Goal: Information Seeking & Learning: Learn about a topic

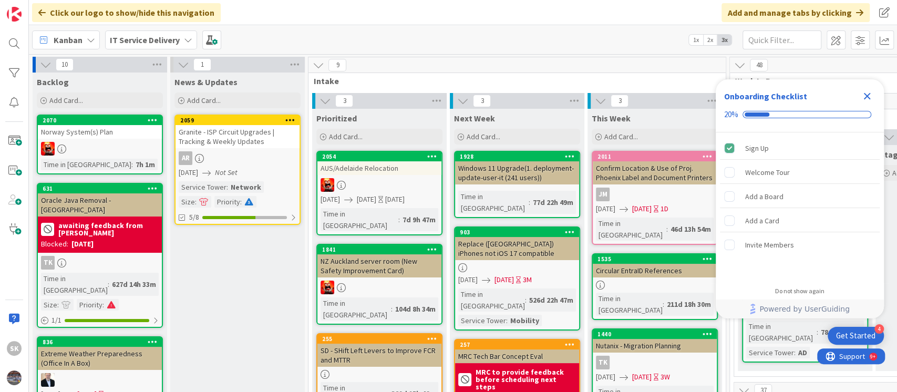
click at [866, 95] on icon "Close Checklist" at bounding box center [867, 96] width 7 height 7
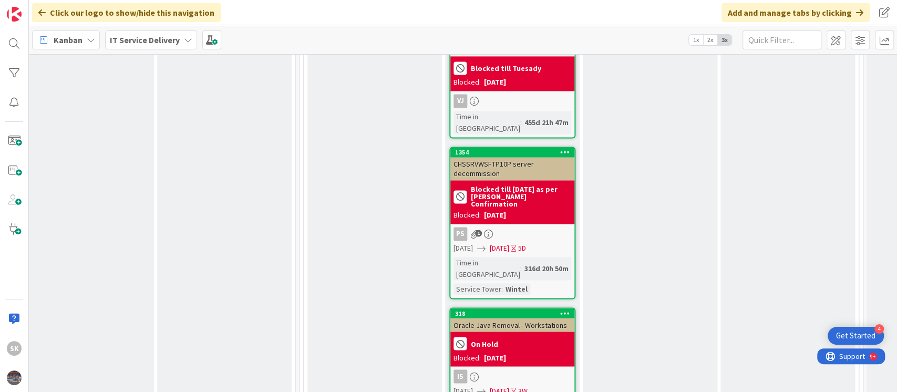
scroll to position [4050, 431]
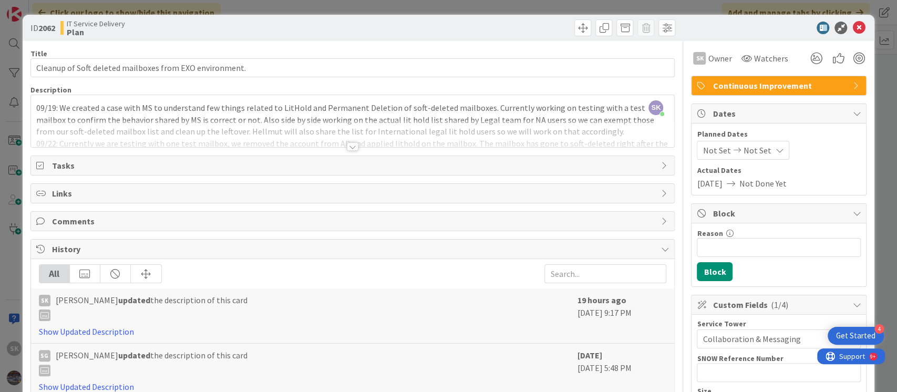
click at [347, 148] on div at bounding box center [353, 146] width 12 height 8
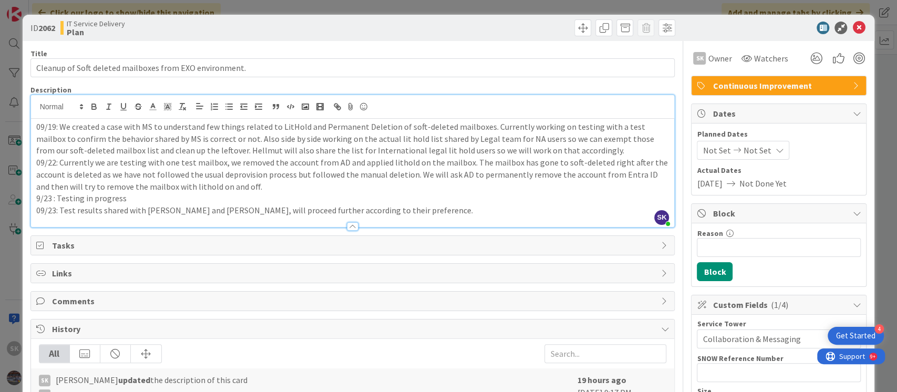
click at [43, 28] on b "2062" at bounding box center [46, 28] width 17 height 11
copy b "2062"
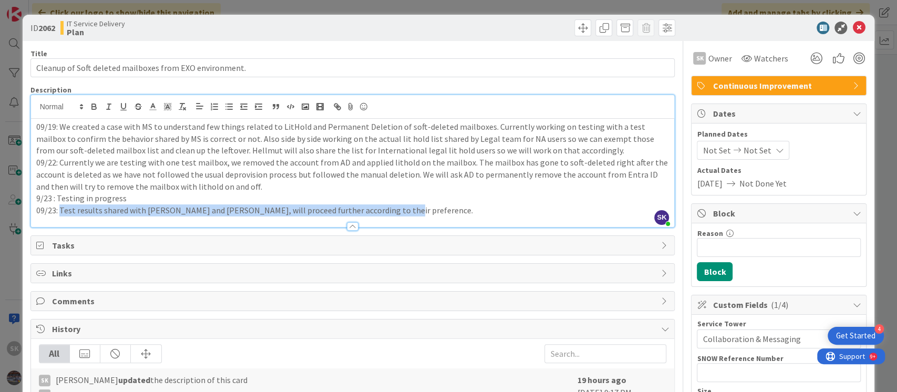
drag, startPoint x: 60, startPoint y: 209, endPoint x: 386, endPoint y: 214, distance: 326.5
click at [386, 214] on p "09/23: Test results shared with [PERSON_NAME] and [PERSON_NAME], will proceed f…" at bounding box center [352, 210] width 633 height 12
copy p "Test results shared with [PERSON_NAME] and [PERSON_NAME], will proceed further …"
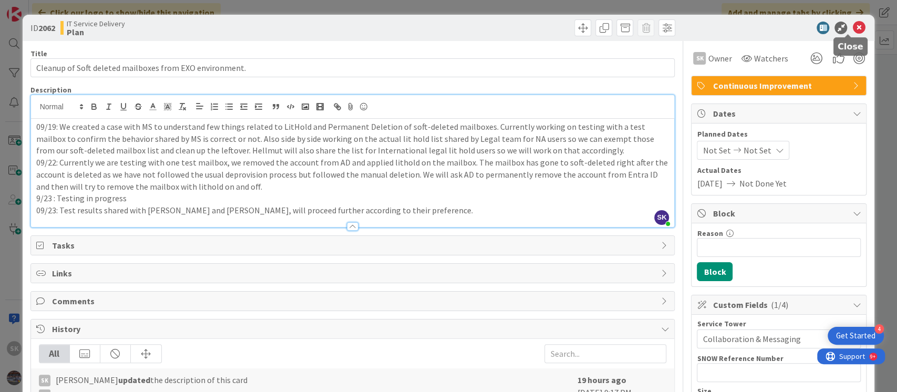
click at [853, 26] on icon at bounding box center [859, 28] width 13 height 13
